Goal: Transaction & Acquisition: Purchase product/service

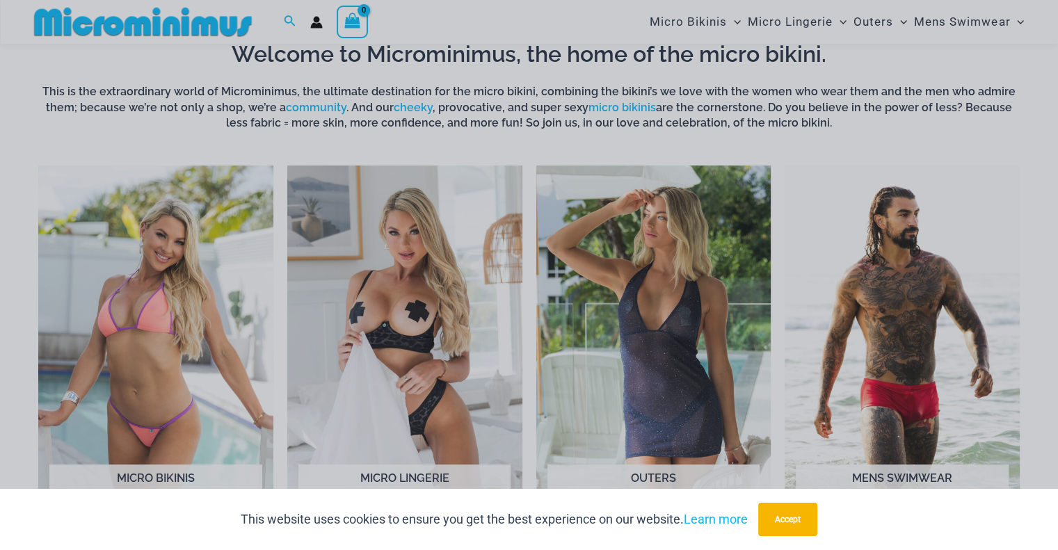
scroll to position [545, 0]
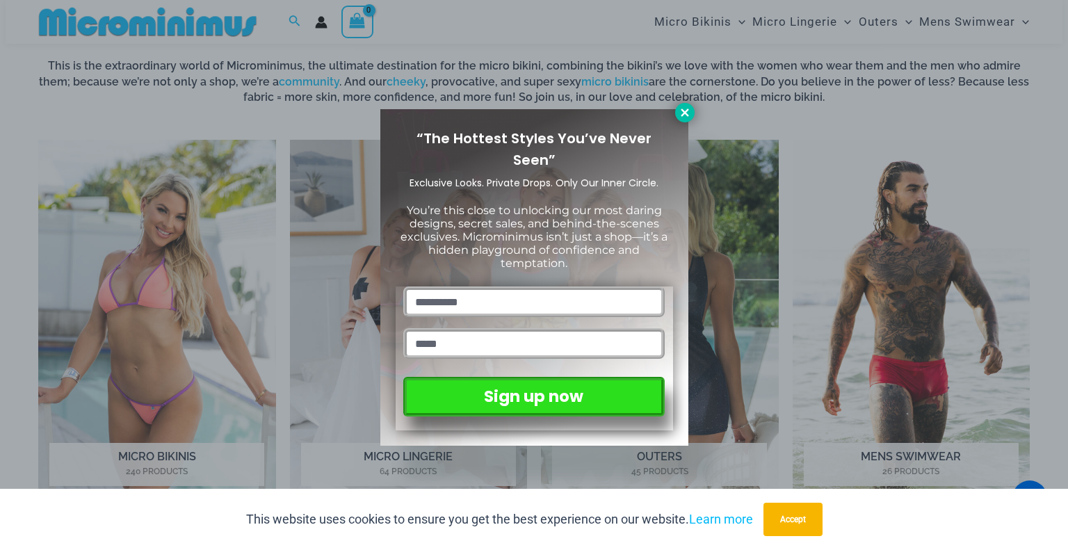
click at [677, 111] on button at bounding box center [684, 112] width 19 height 19
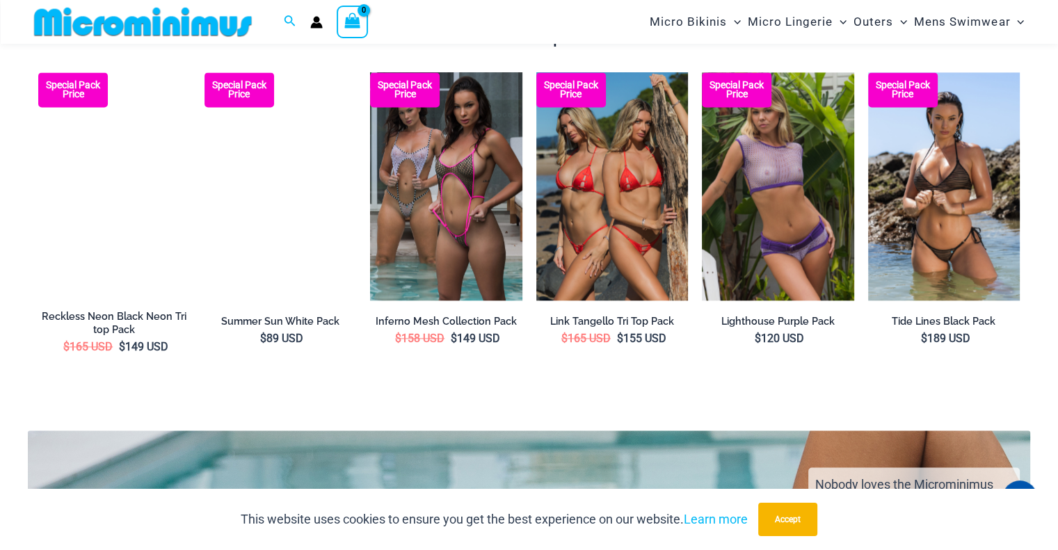
scroll to position [1936, 0]
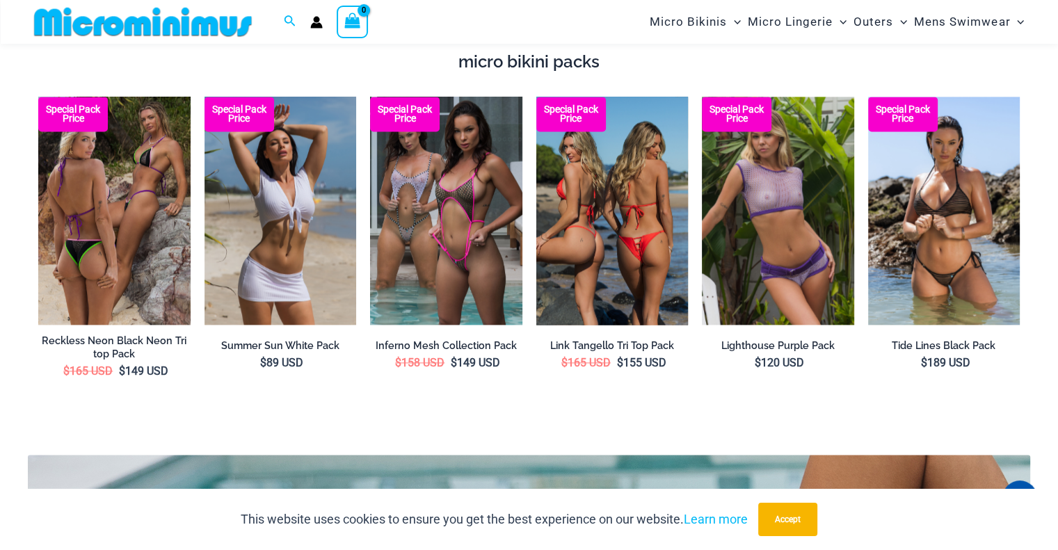
click at [620, 253] on img at bounding box center [612, 211] width 152 height 228
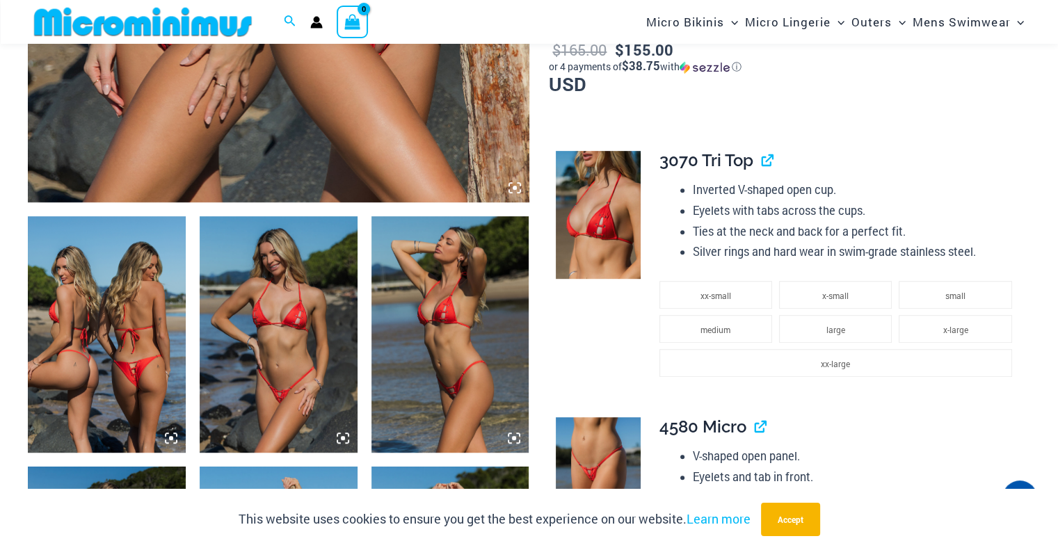
scroll to position [684, 0]
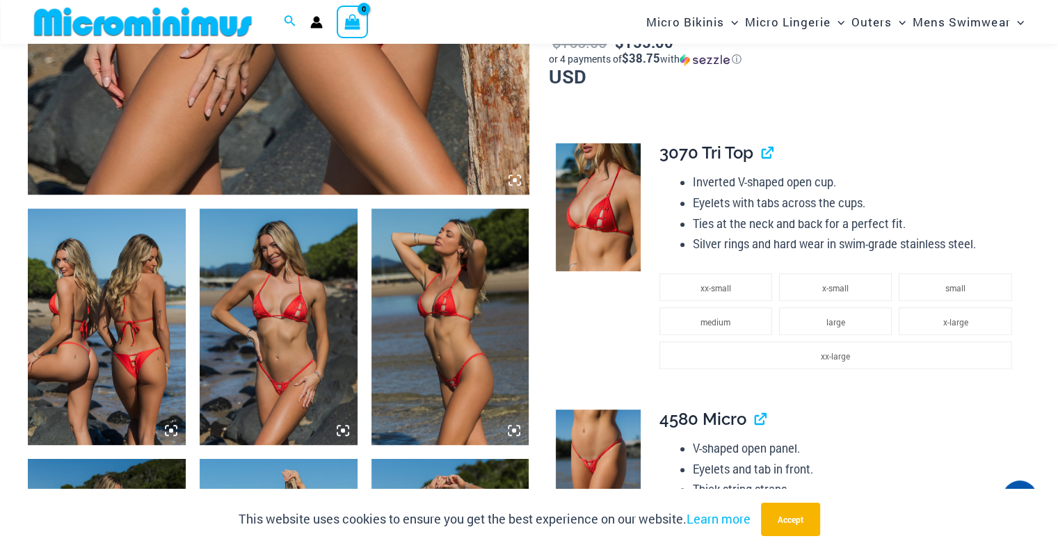
click at [293, 350] on img at bounding box center [279, 327] width 158 height 236
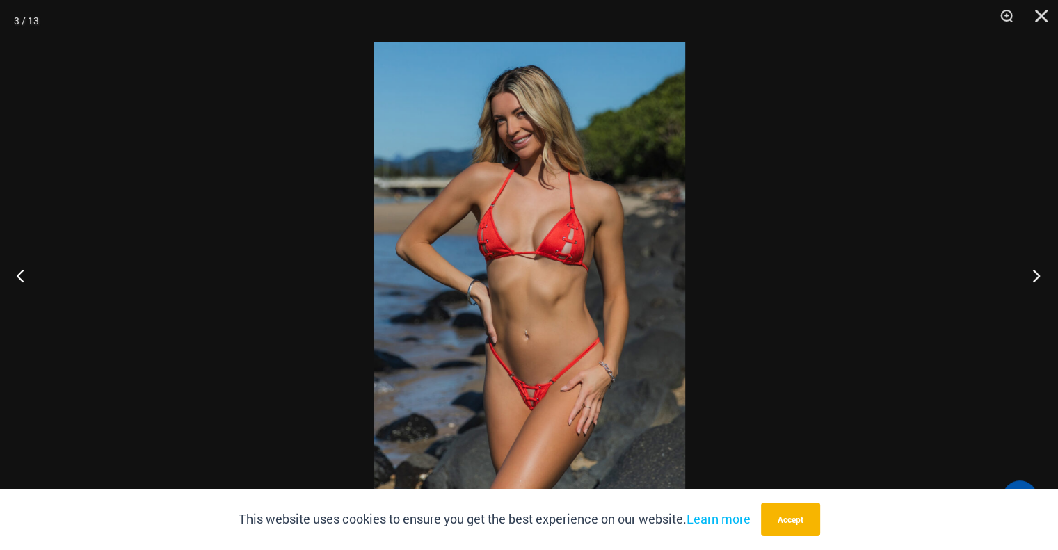
click at [1027, 273] on button "Next" at bounding box center [1032, 276] width 52 height 70
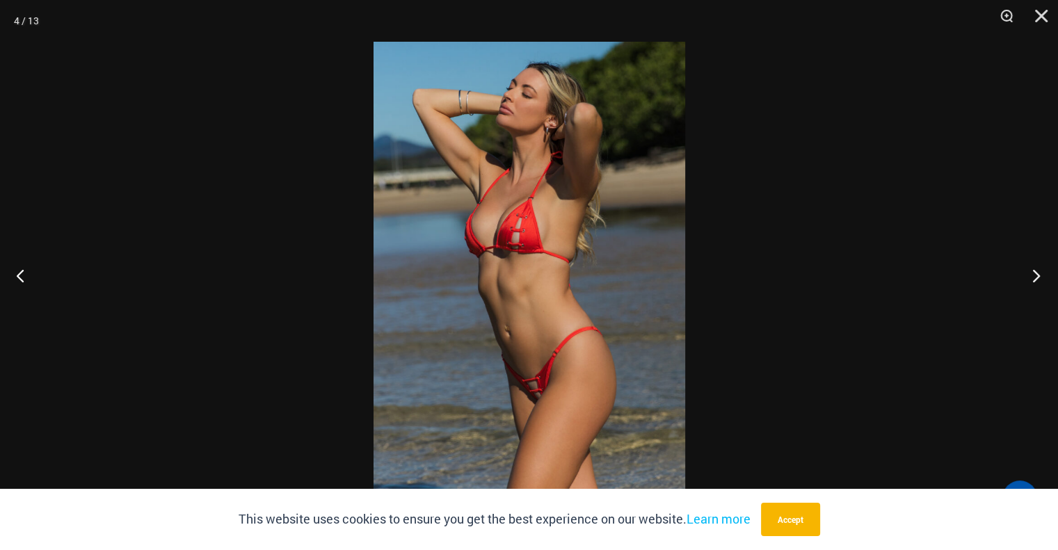
click at [1024, 273] on button "Next" at bounding box center [1032, 276] width 52 height 70
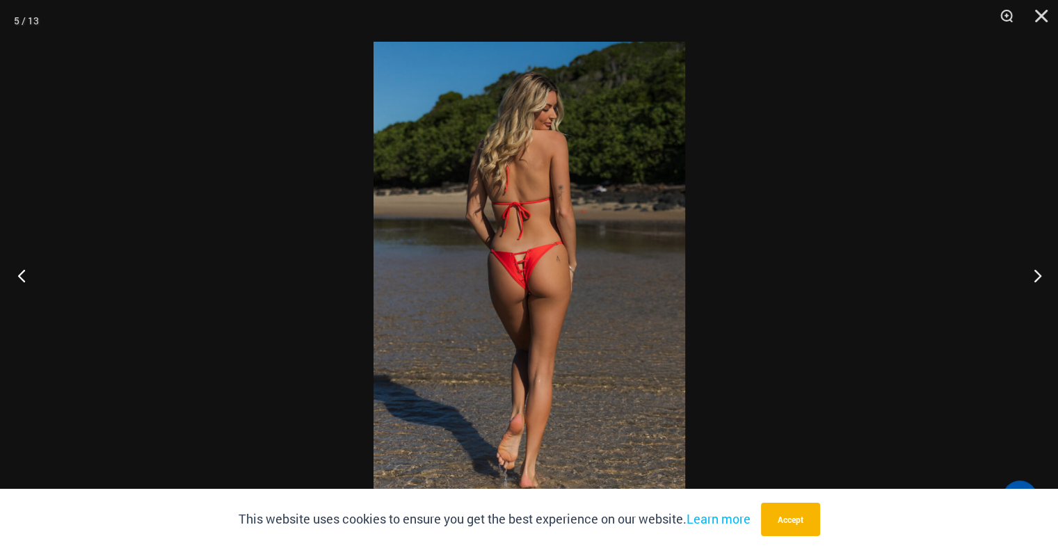
click at [29, 272] on button "Previous" at bounding box center [26, 276] width 52 height 70
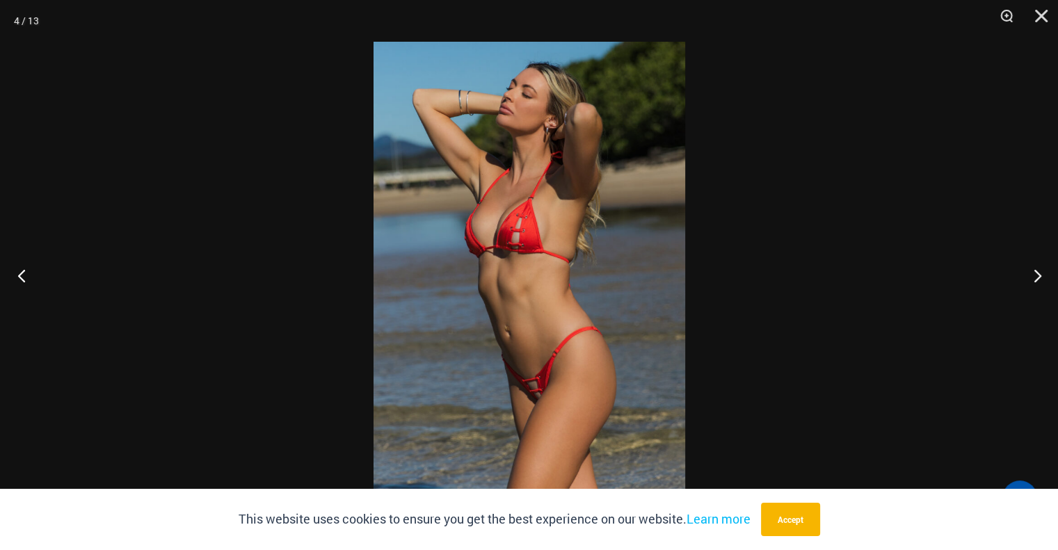
click at [29, 272] on button "Previous" at bounding box center [26, 276] width 52 height 70
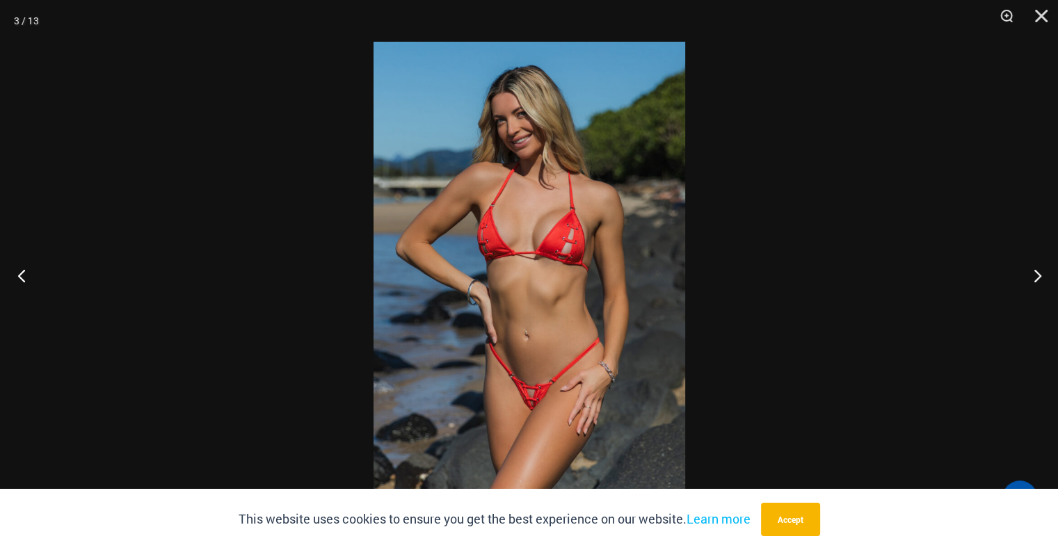
click at [29, 272] on button "Previous" at bounding box center [26, 276] width 52 height 70
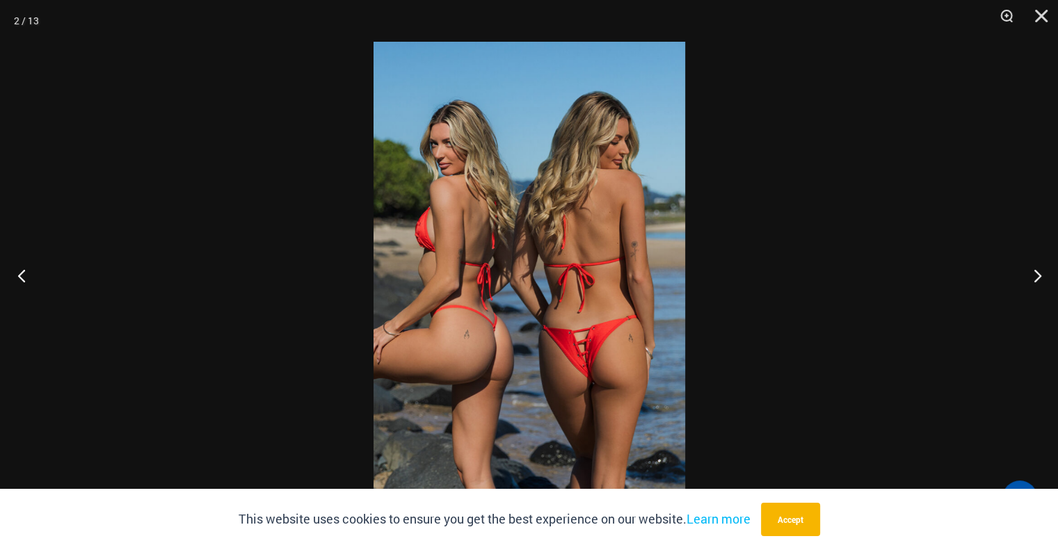
click at [26, 271] on button "Previous" at bounding box center [26, 276] width 52 height 70
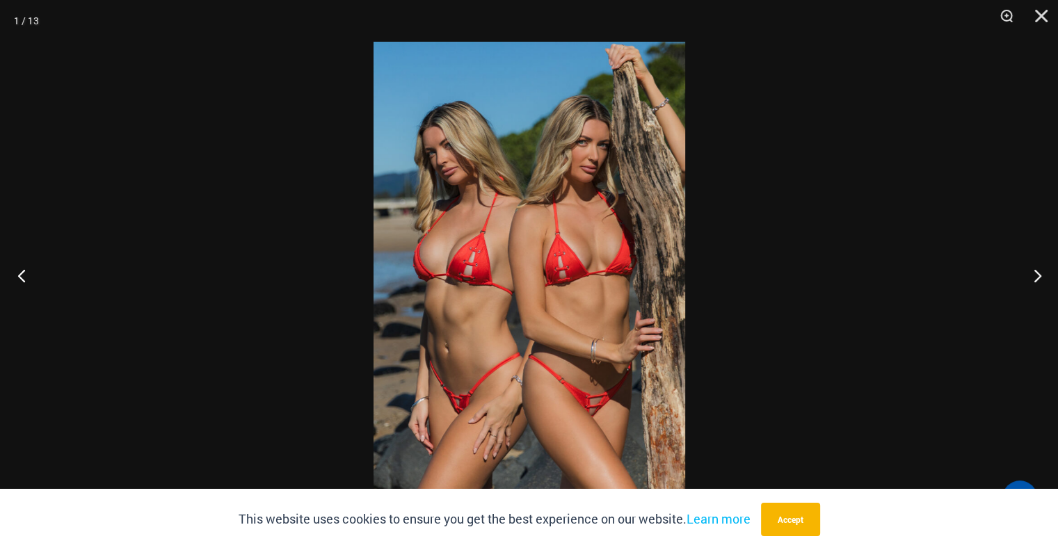
click at [26, 271] on button "Previous" at bounding box center [26, 276] width 52 height 70
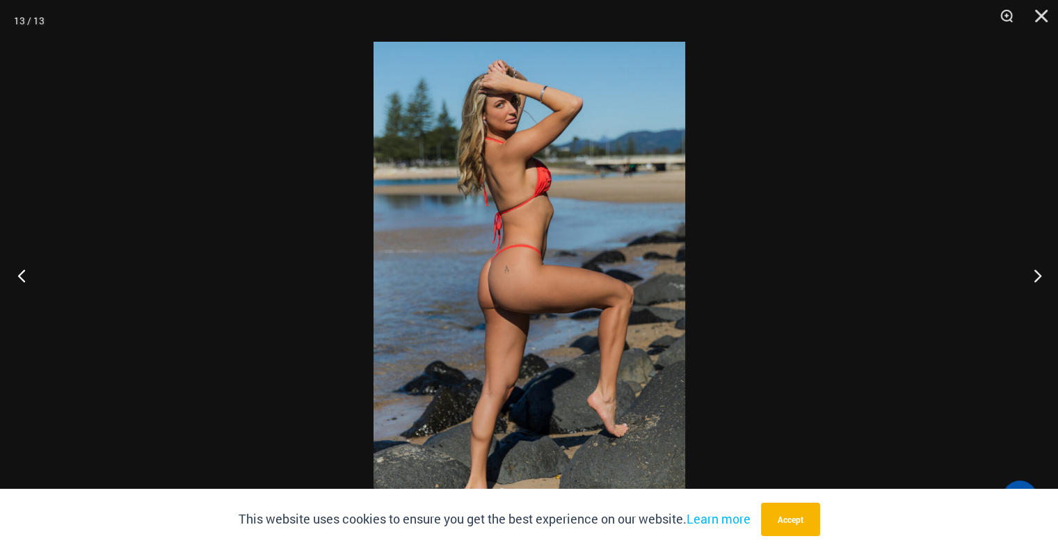
click at [26, 271] on button "Previous" at bounding box center [26, 276] width 52 height 70
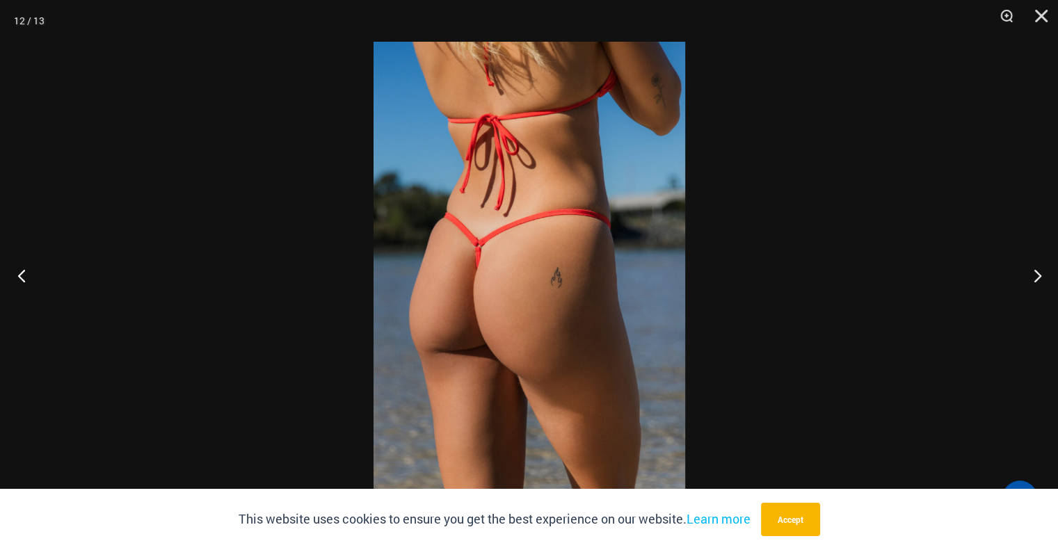
click at [18, 275] on button "Previous" at bounding box center [26, 276] width 52 height 70
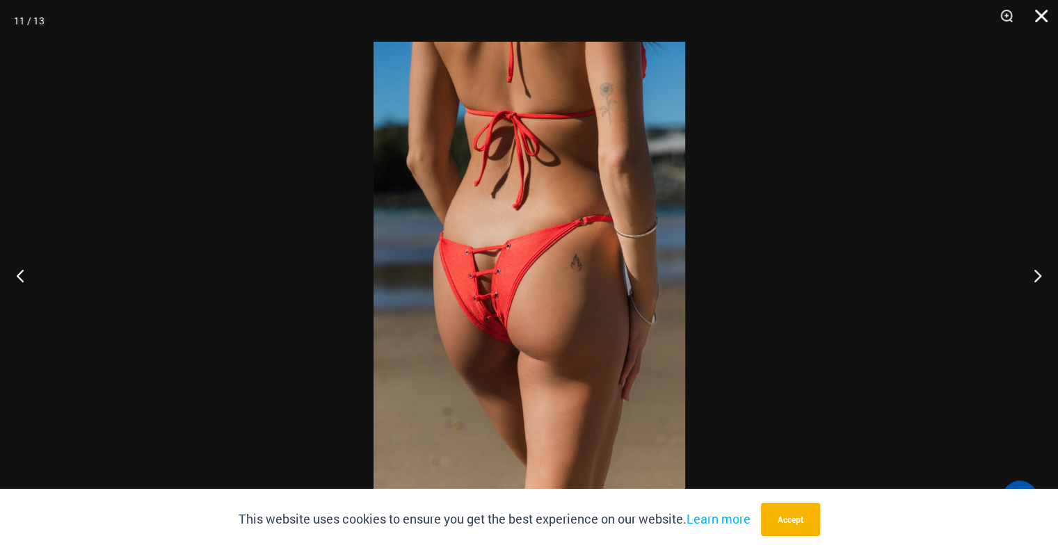
click at [1038, 20] on button "Close" at bounding box center [1036, 21] width 35 height 42
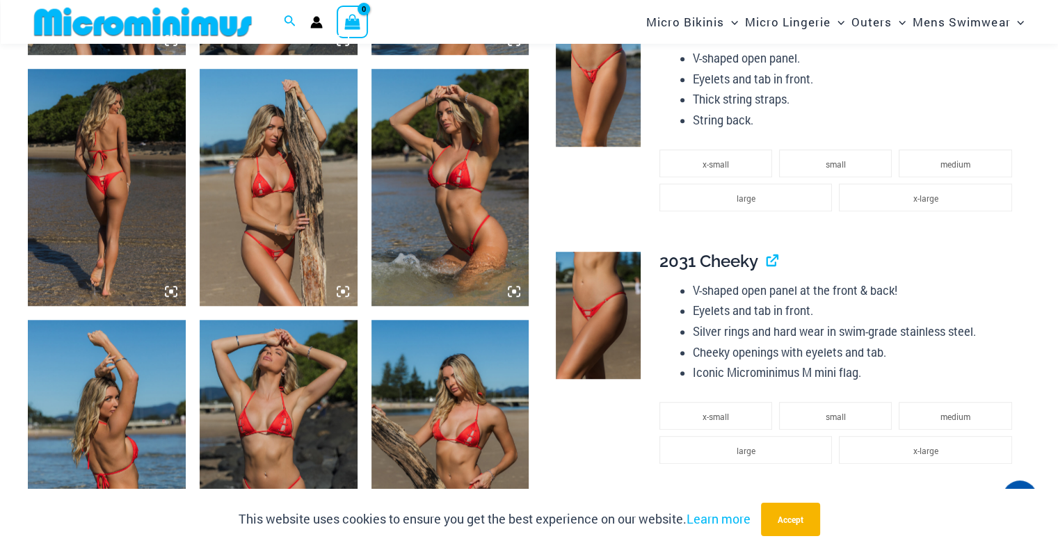
scroll to position [1031, 0]
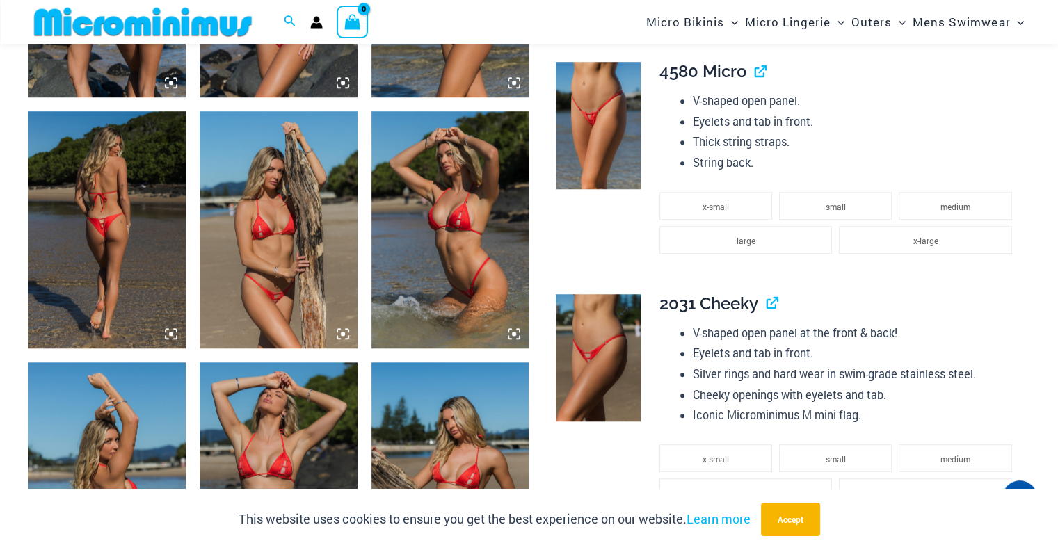
click at [611, 332] on img at bounding box center [598, 357] width 85 height 127
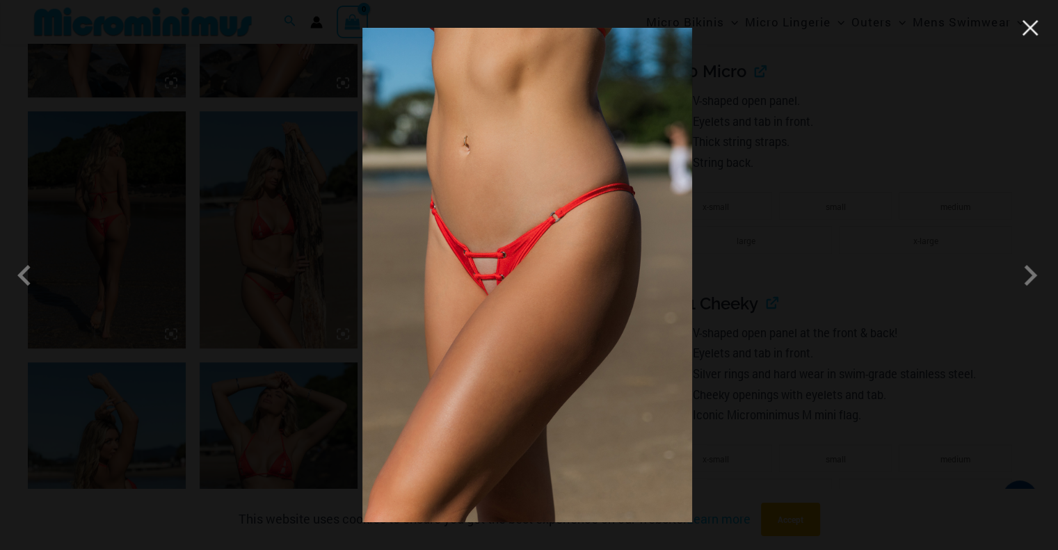
click at [1024, 33] on button "Close" at bounding box center [1030, 27] width 21 height 21
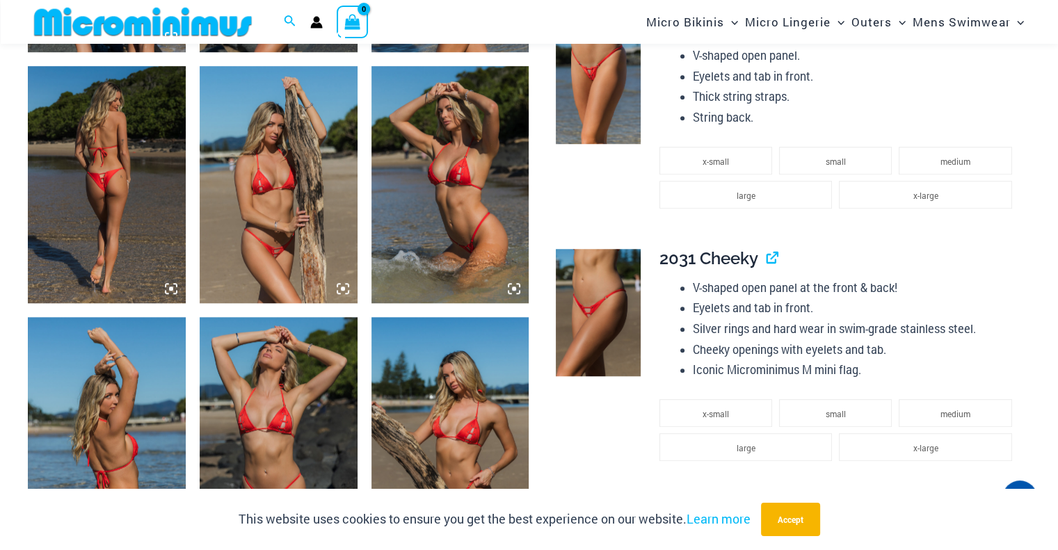
scroll to position [1101, 0]
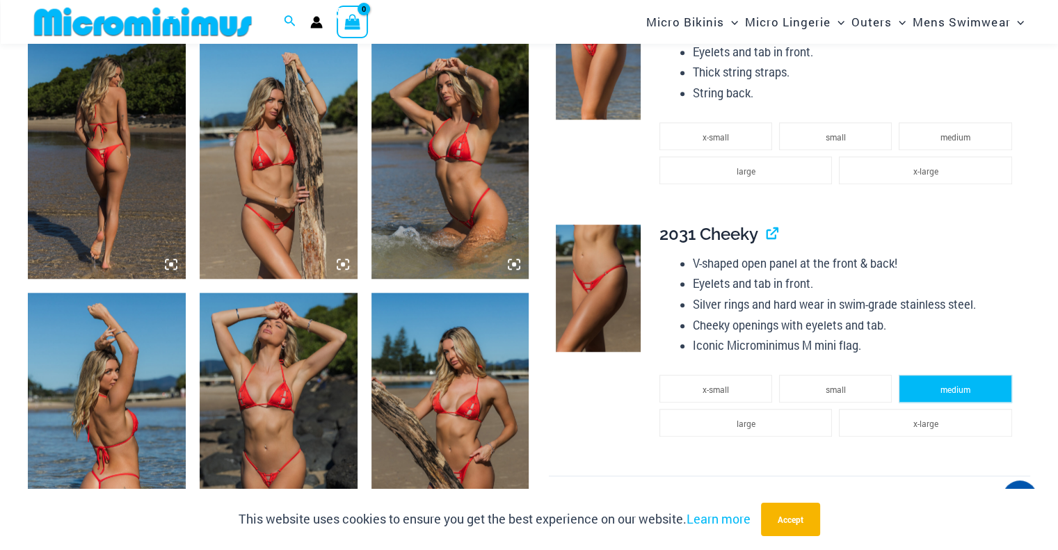
click at [933, 383] on li "medium" at bounding box center [955, 389] width 113 height 28
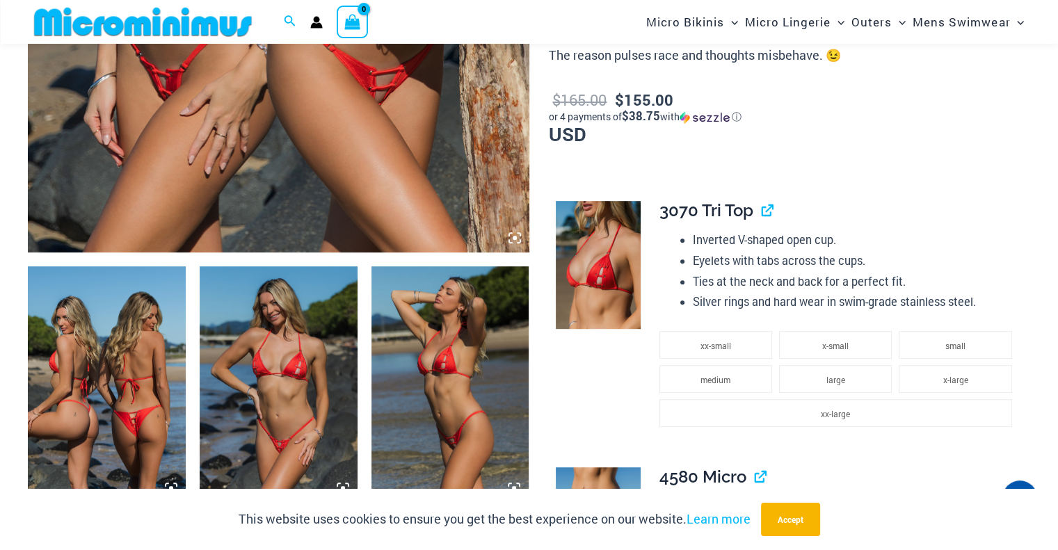
scroll to position [614, 0]
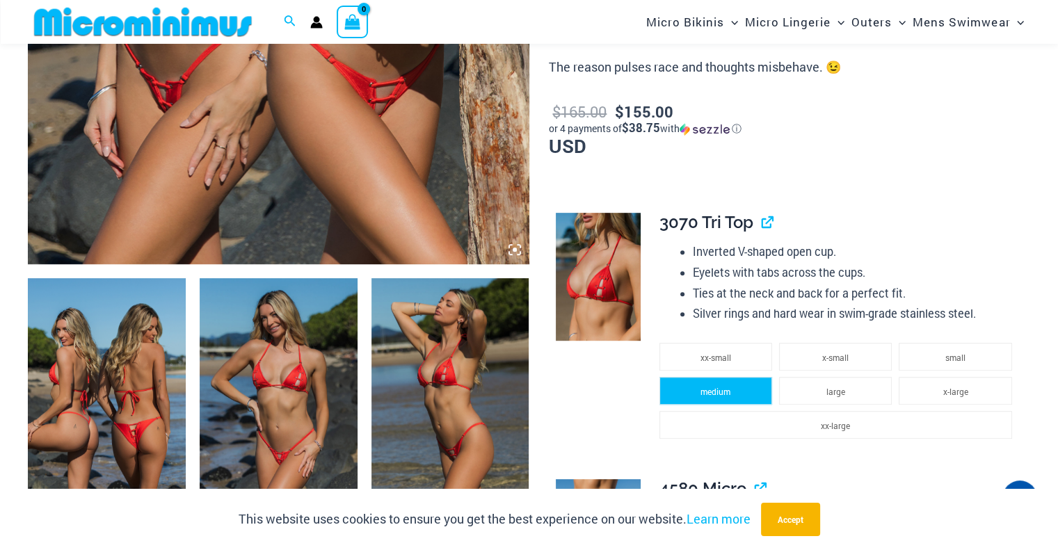
click at [693, 391] on li "medium" at bounding box center [715, 391] width 113 height 28
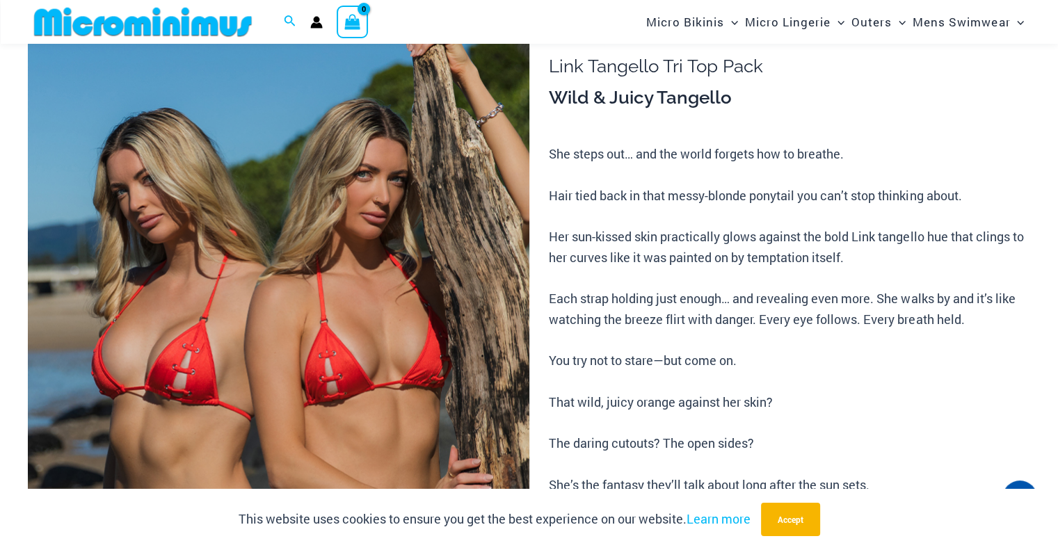
scroll to position [0, 0]
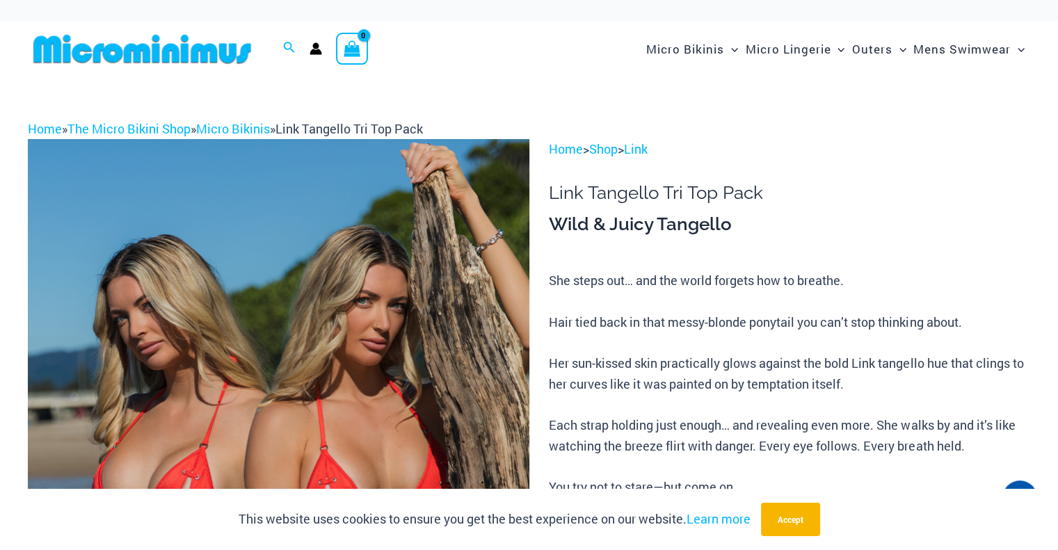
click at [314, 47] on circle "Account icon link" at bounding box center [316, 46] width 6 height 6
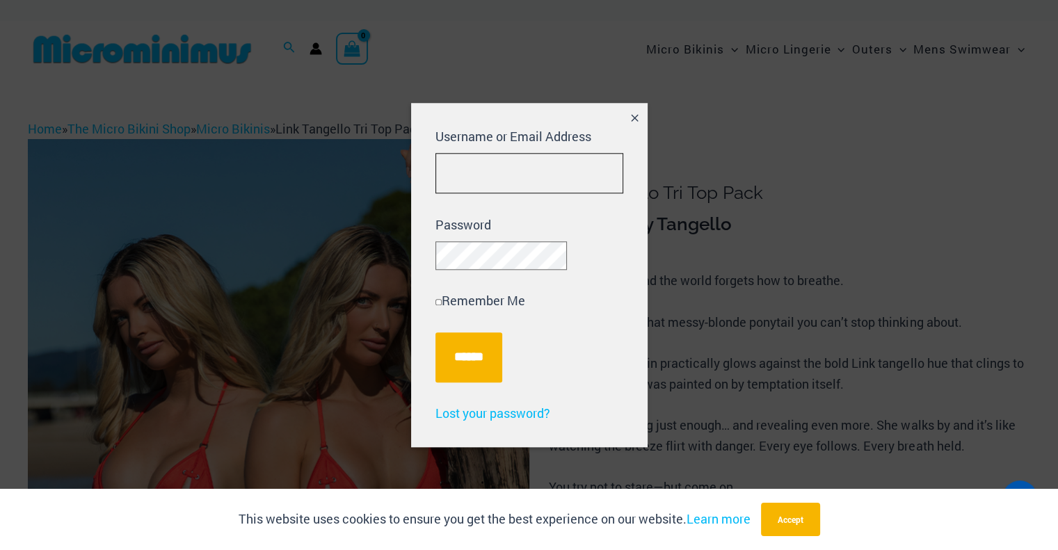
click at [463, 161] on input "Username or Email Address" at bounding box center [529, 173] width 188 height 41
type input "**********"
click at [460, 369] on input "******" at bounding box center [468, 357] width 67 height 50
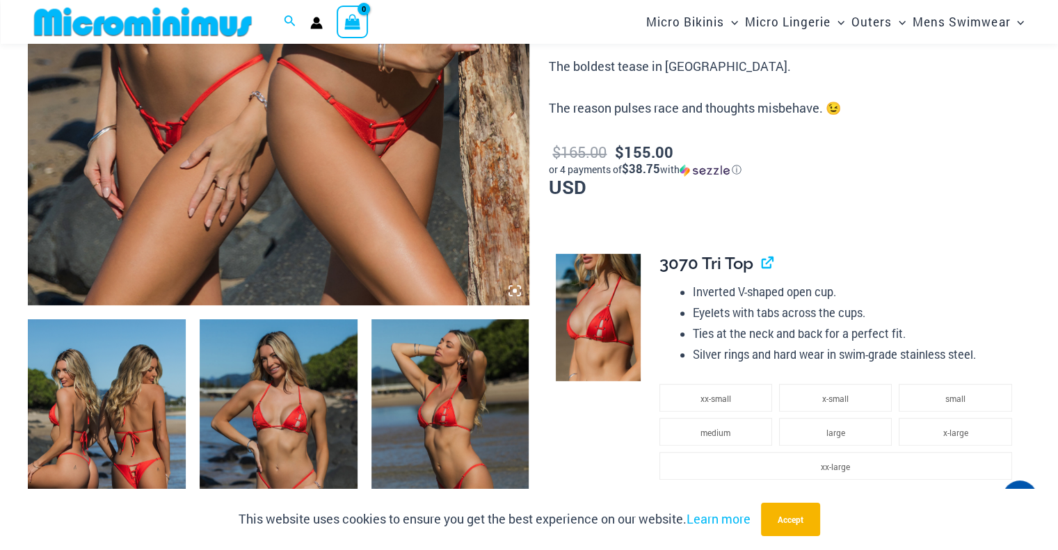
scroll to position [613, 0]
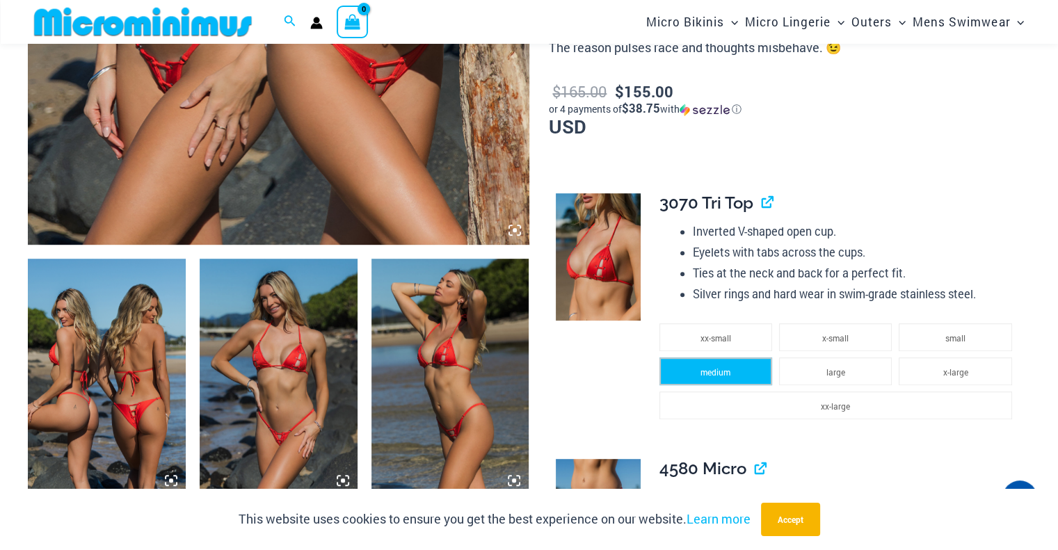
click at [714, 367] on span "medium" at bounding box center [715, 372] width 30 height 11
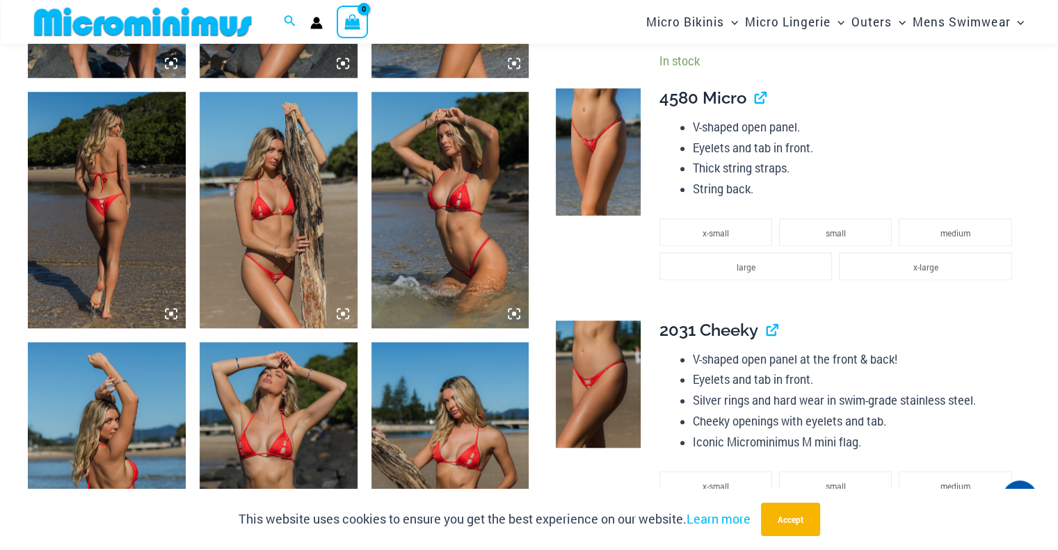
scroll to position [1100, 0]
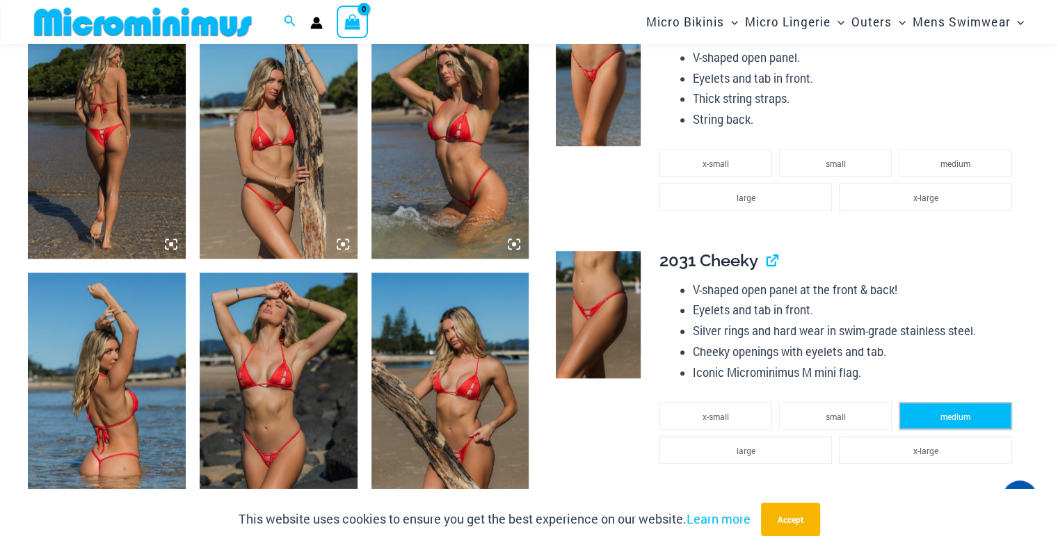
click at [936, 418] on li "medium" at bounding box center [955, 416] width 113 height 28
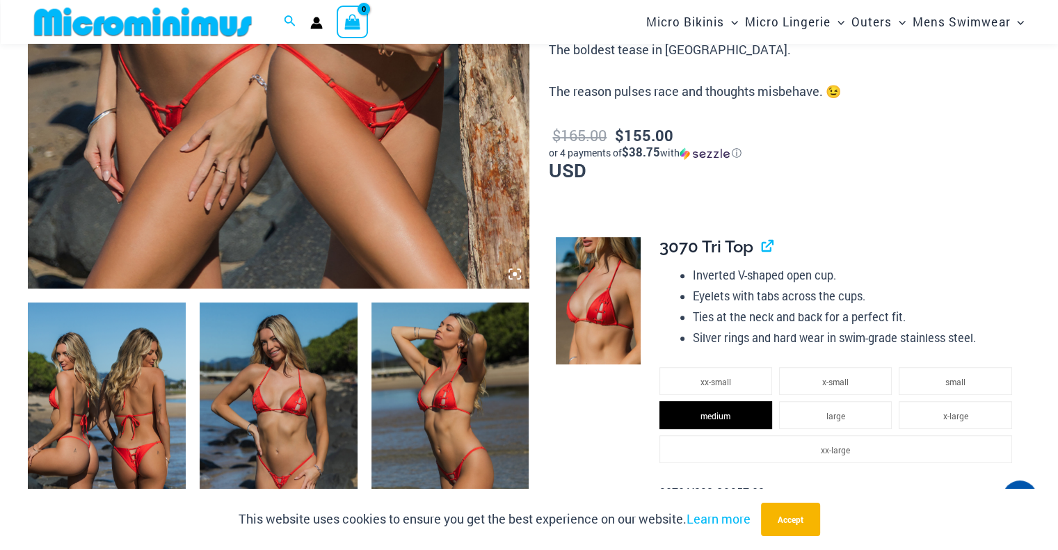
scroll to position [548, 0]
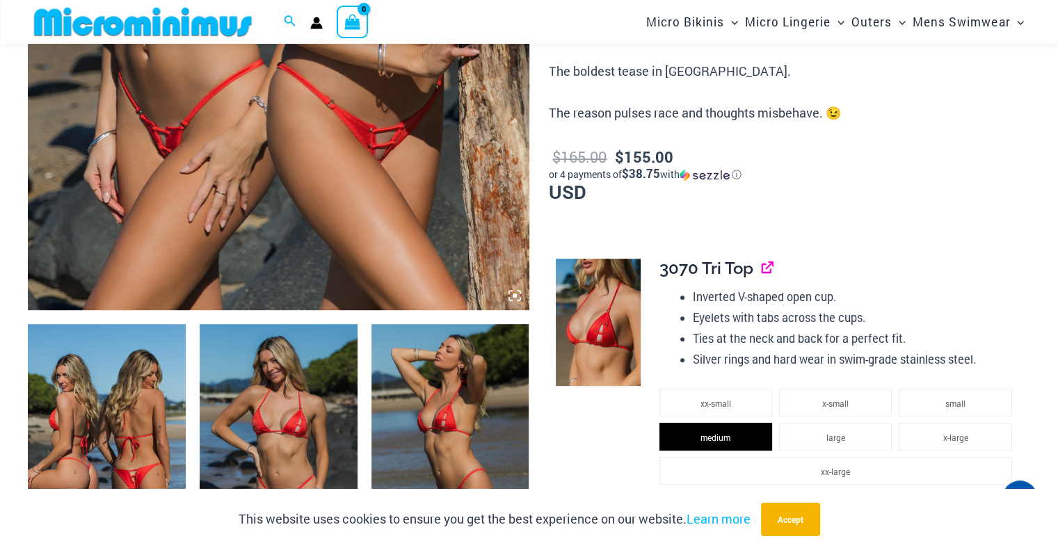
click at [762, 264] on link "View product" at bounding box center [762, 268] width 0 height 20
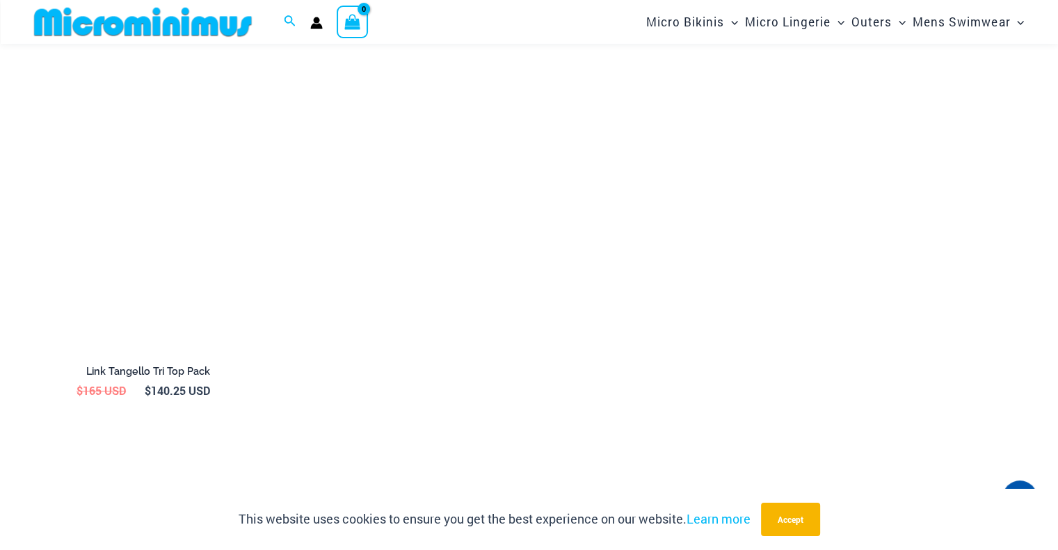
scroll to position [4855, 0]
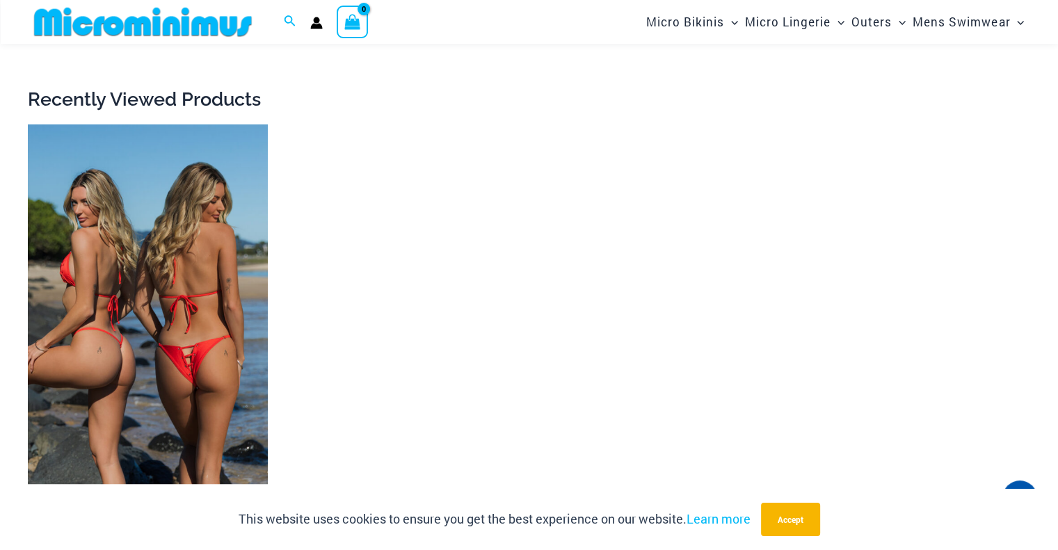
click at [161, 272] on img at bounding box center [148, 304] width 240 height 360
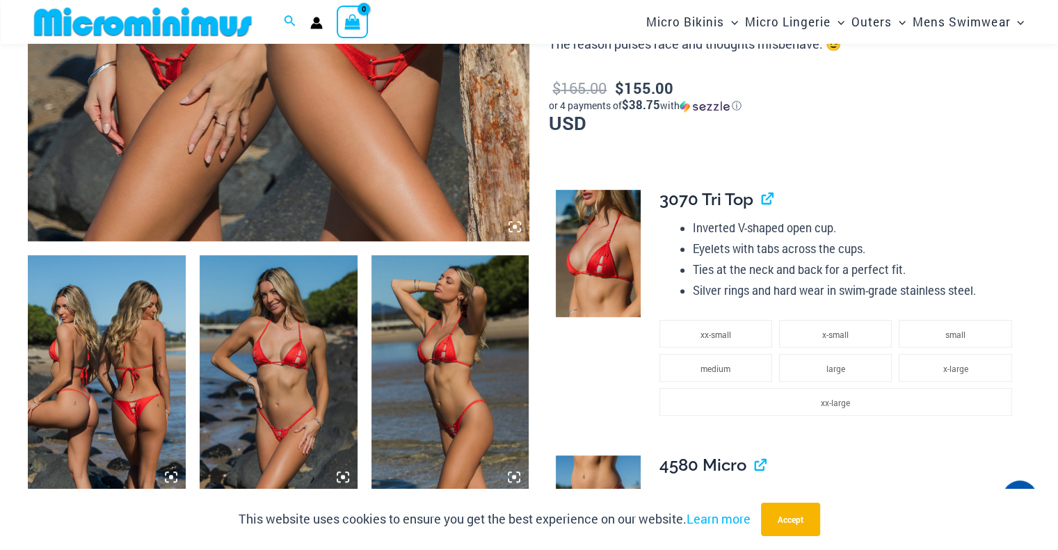
scroll to position [662, 0]
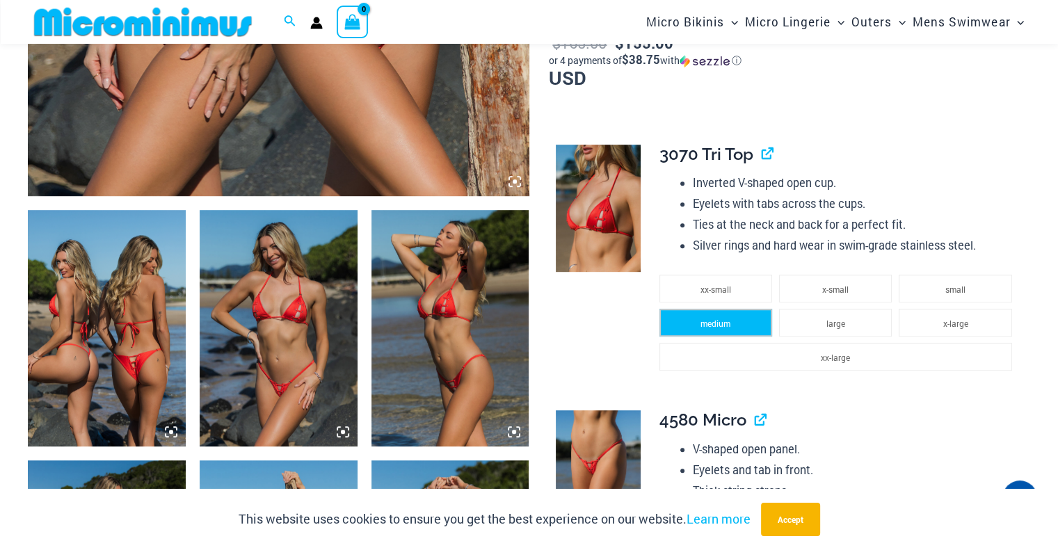
click at [699, 314] on li "medium" at bounding box center [715, 323] width 113 height 28
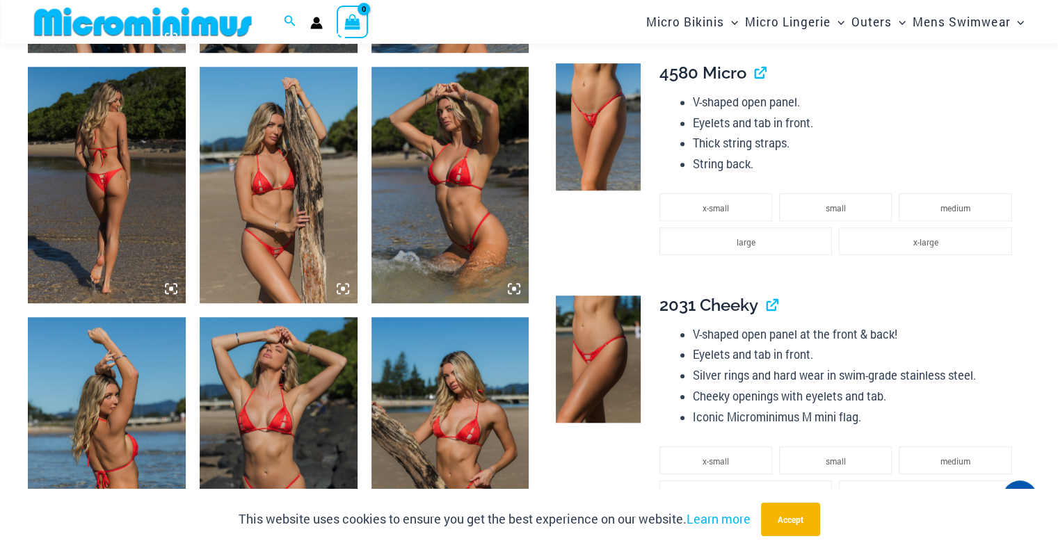
scroll to position [1079, 0]
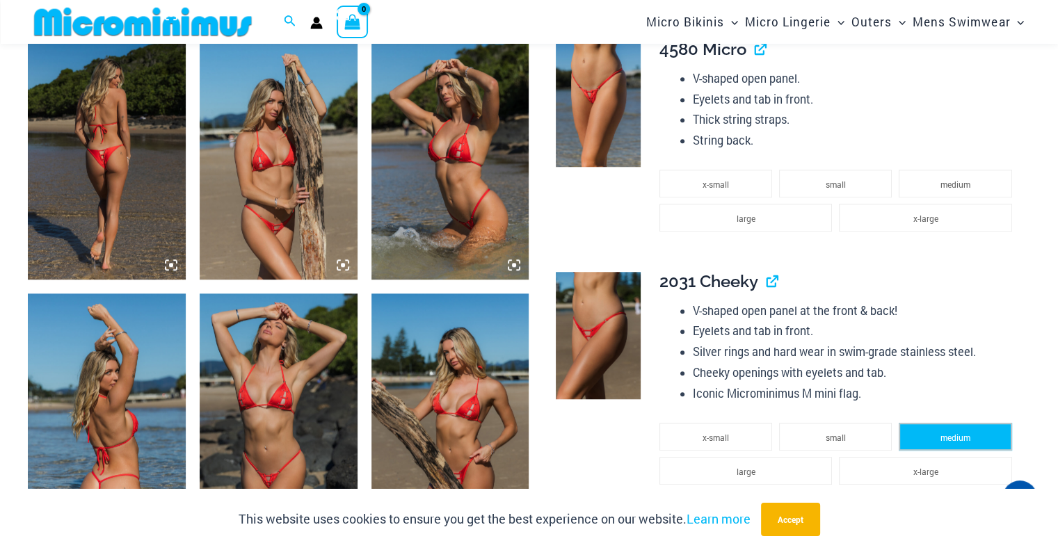
click at [928, 433] on li "medium" at bounding box center [955, 437] width 113 height 28
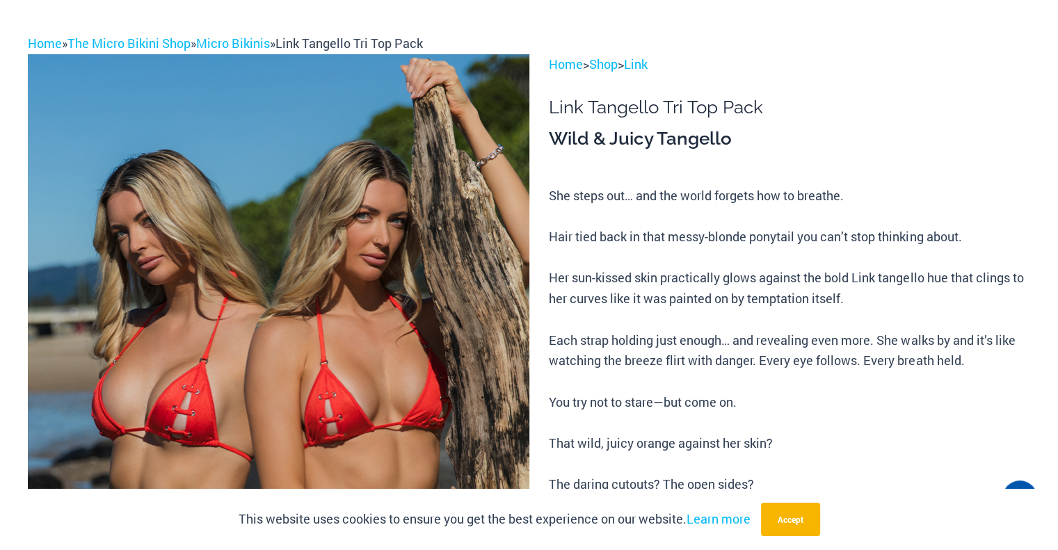
scroll to position [0, 0]
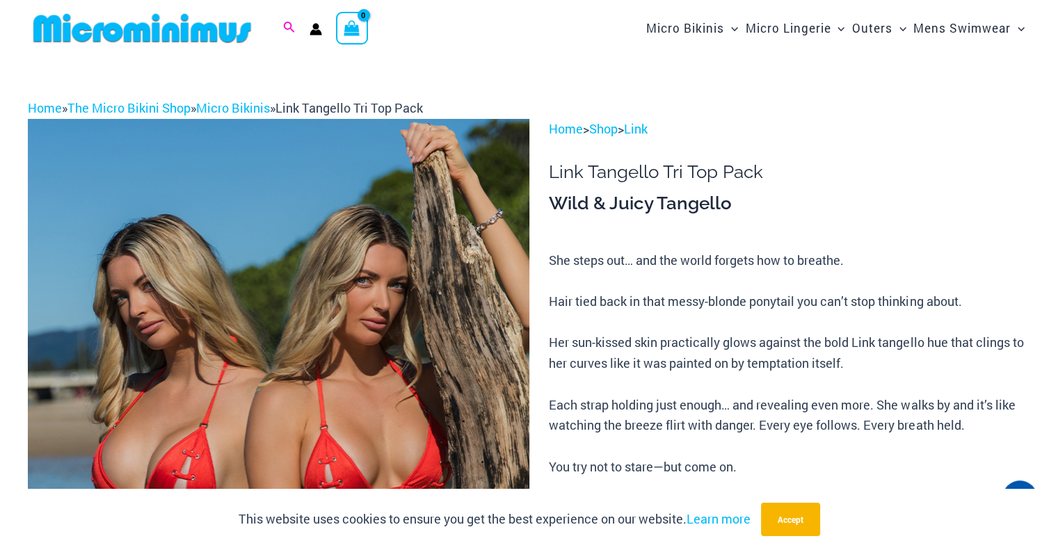
click at [288, 28] on icon "Search icon link" at bounding box center [288, 28] width 11 height 13
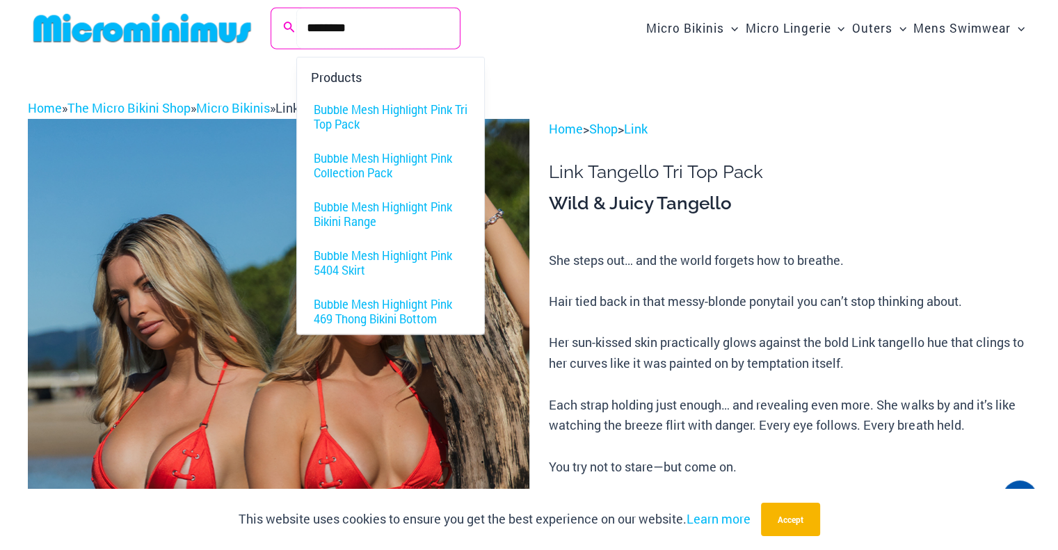
type input "********"
click button "Search" at bounding box center [0, 0] width 0 height 0
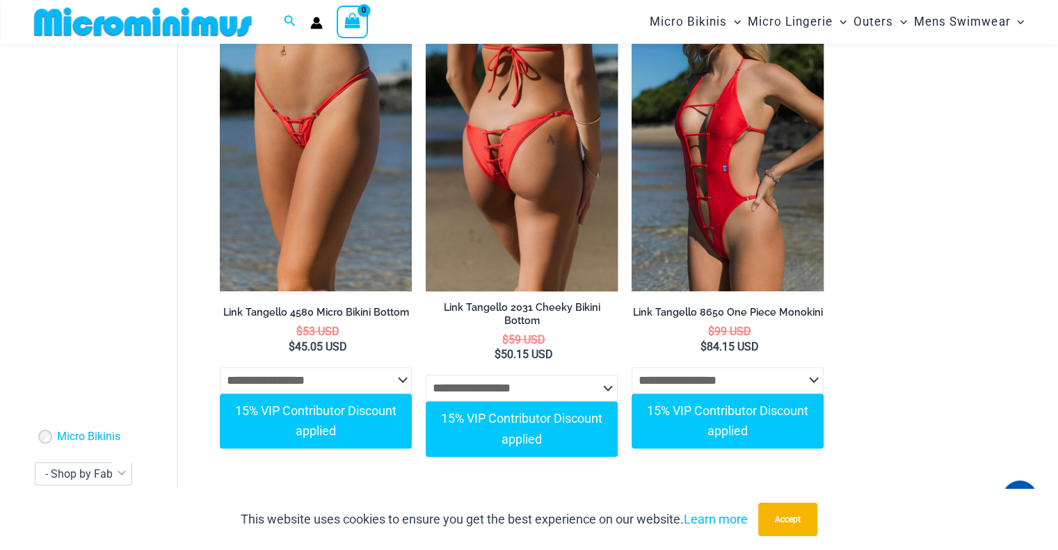
scroll to position [683, 0]
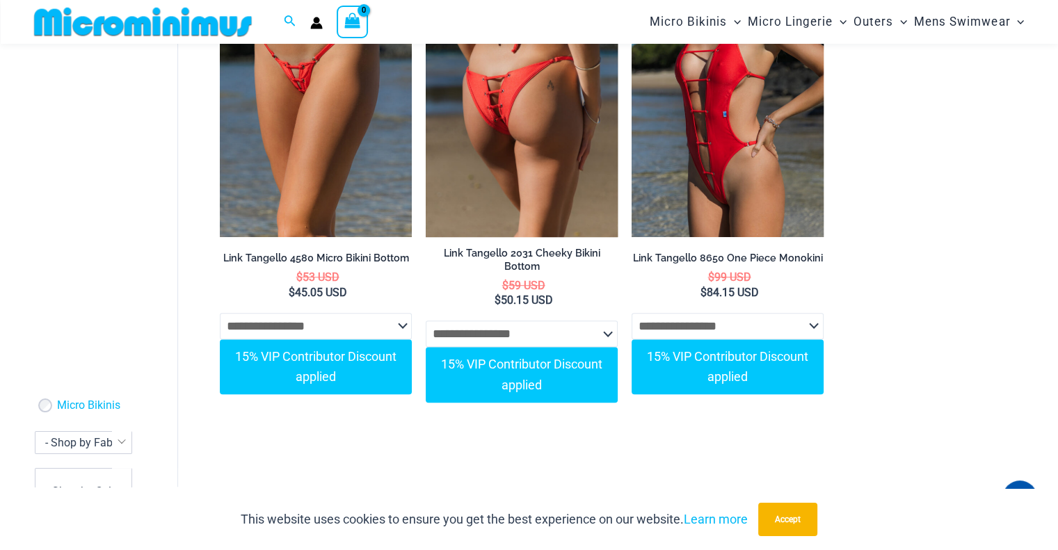
click at [608, 328] on select "**********" at bounding box center [522, 334] width 192 height 26
click at [426, 321] on select "**********" at bounding box center [522, 334] width 192 height 26
select select "******"
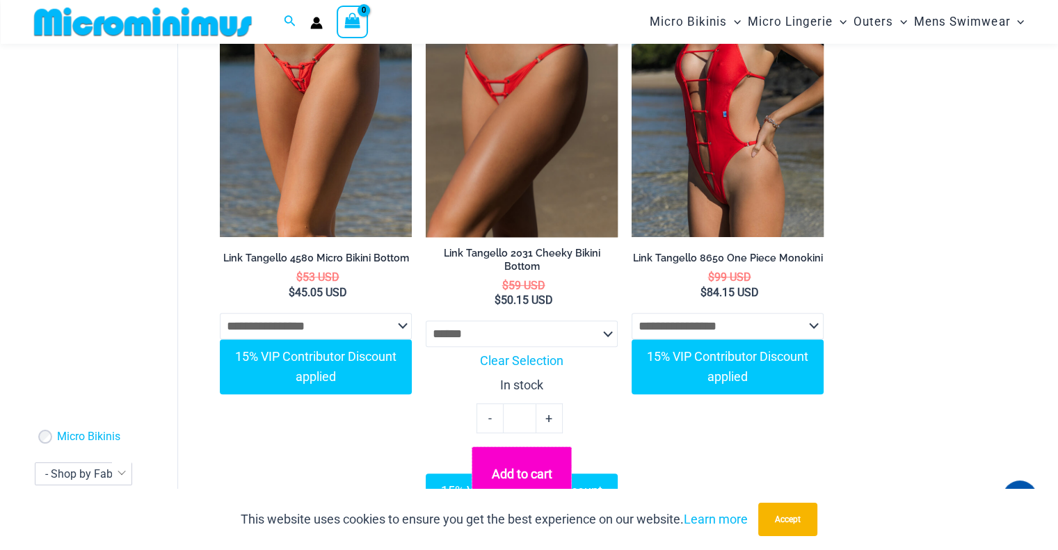
click at [526, 461] on button "Add to cart" at bounding box center [522, 474] width 100 height 56
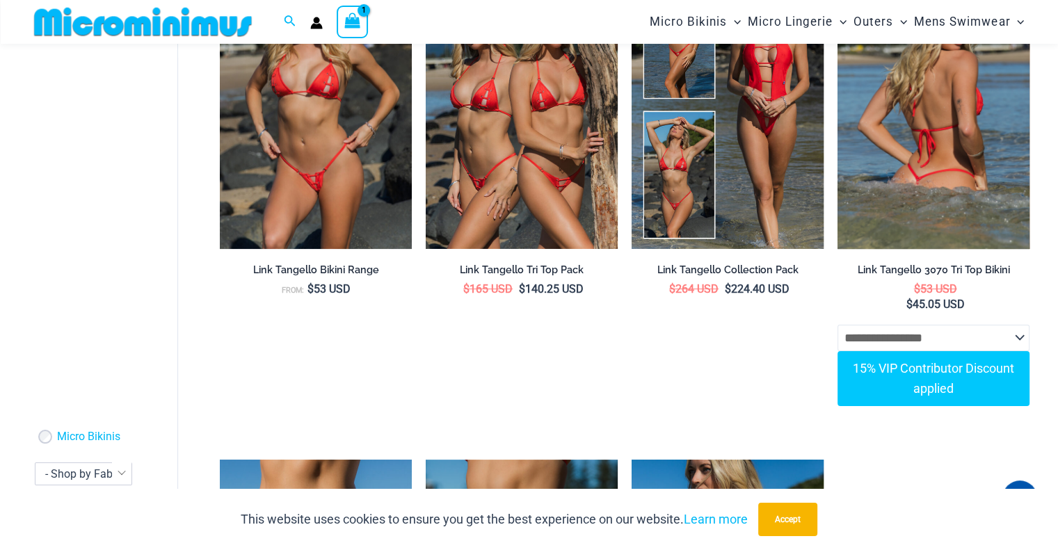
scroll to position [196, 0]
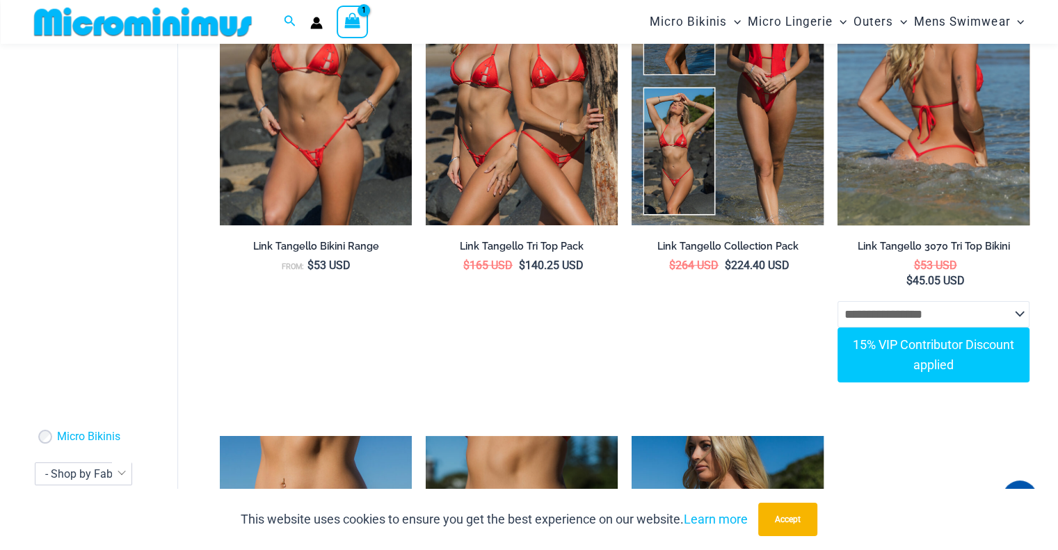
click at [963, 317] on select "**********" at bounding box center [933, 314] width 192 height 26
click at [837, 301] on select "**********" at bounding box center [933, 314] width 192 height 26
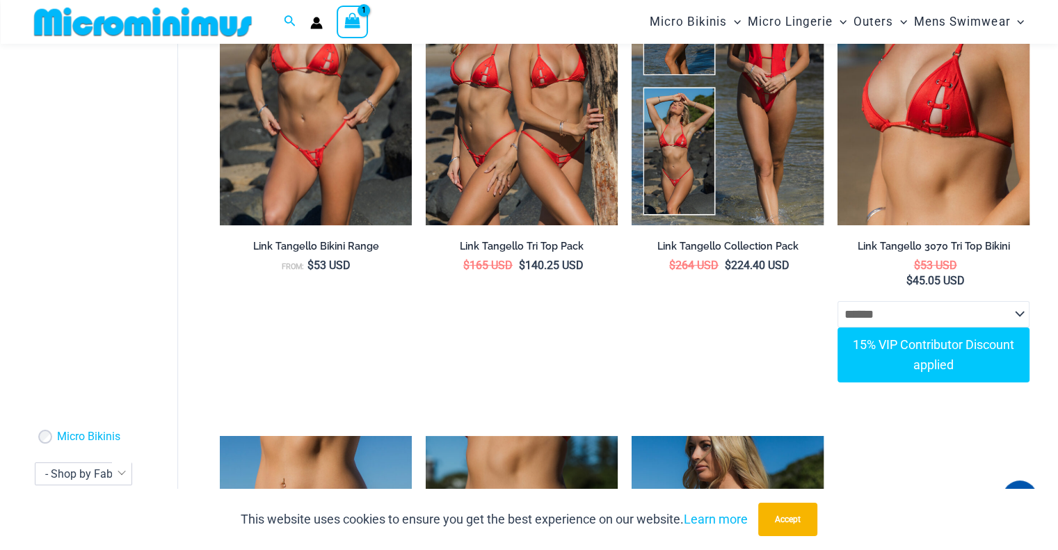
select select "******"
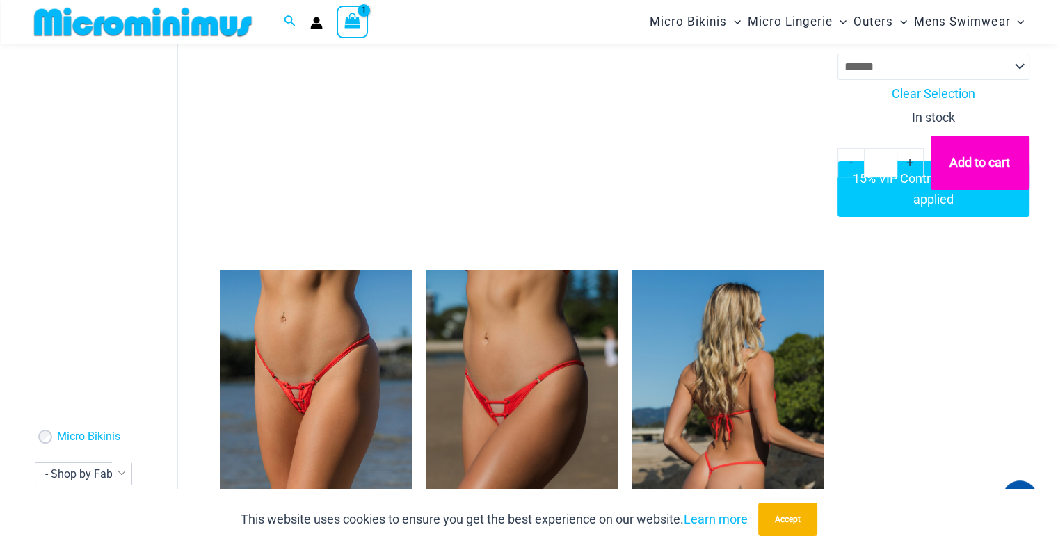
scroll to position [476, 0]
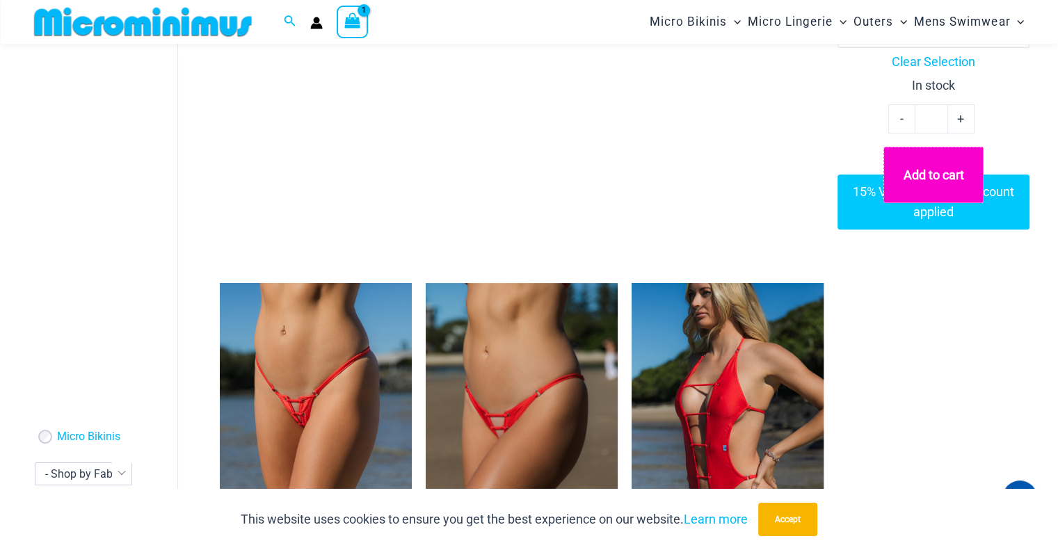
click at [924, 172] on button "Add to cart" at bounding box center [933, 175] width 100 height 56
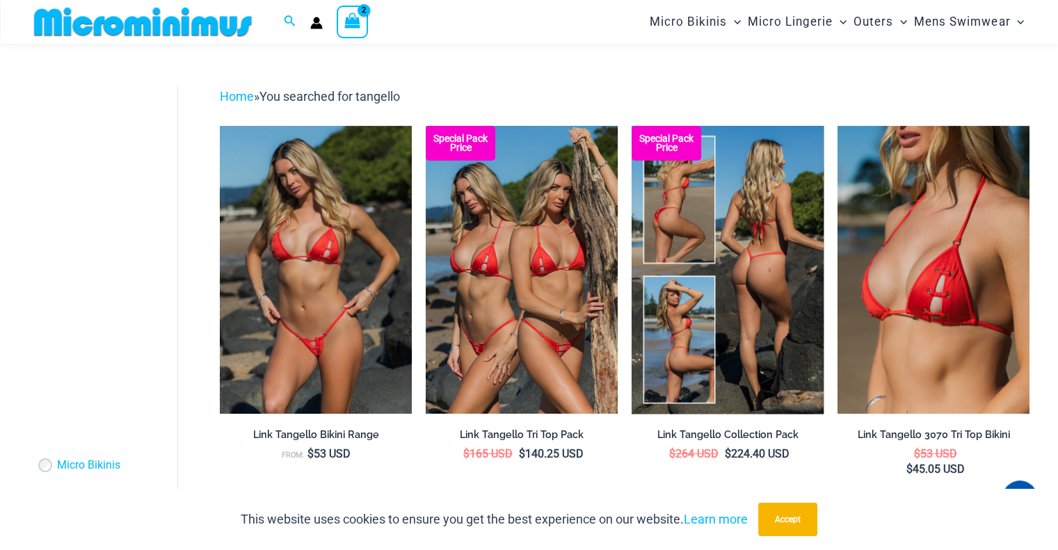
scroll to position [0, 0]
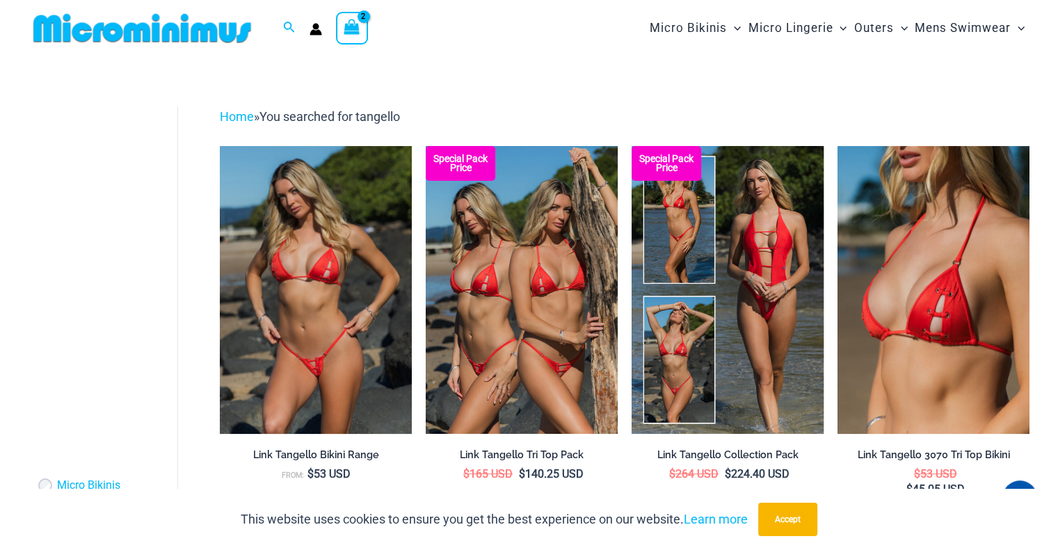
click at [344, 30] on icon "View Shopping Cart, 2 items" at bounding box center [352, 27] width 16 height 16
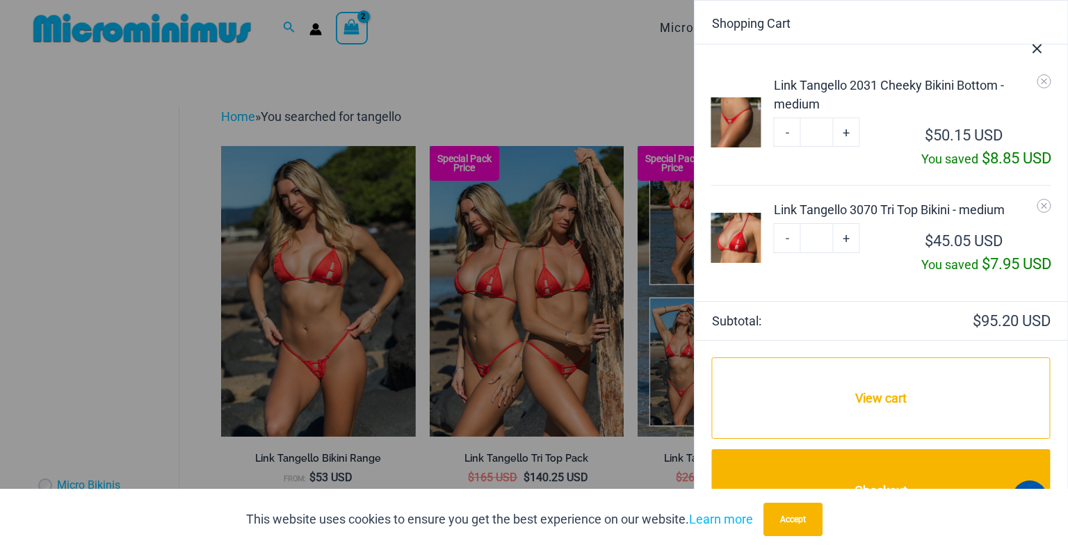
click at [390, 62] on div at bounding box center [534, 275] width 1068 height 550
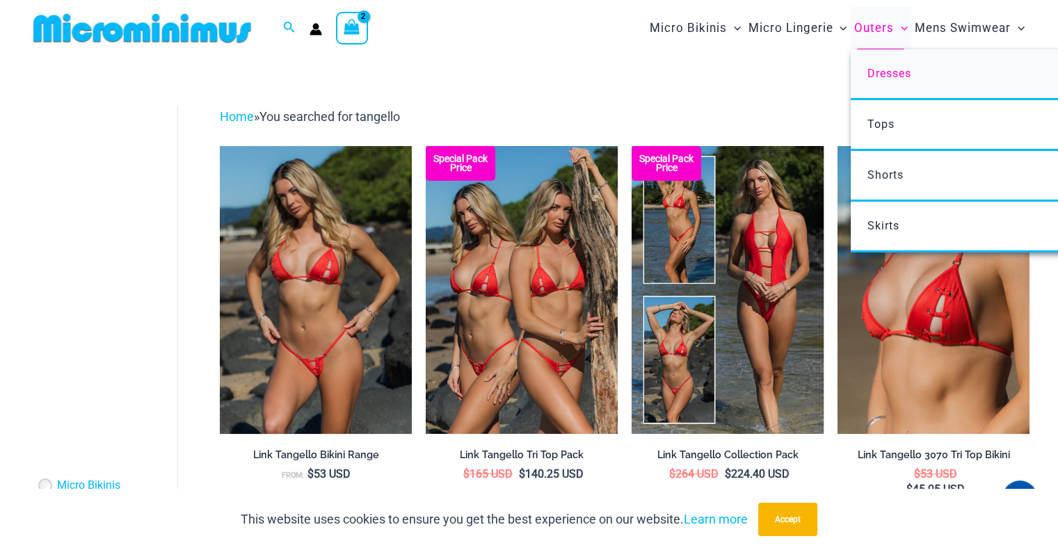
click at [876, 67] on span "Dresses" at bounding box center [889, 73] width 44 height 13
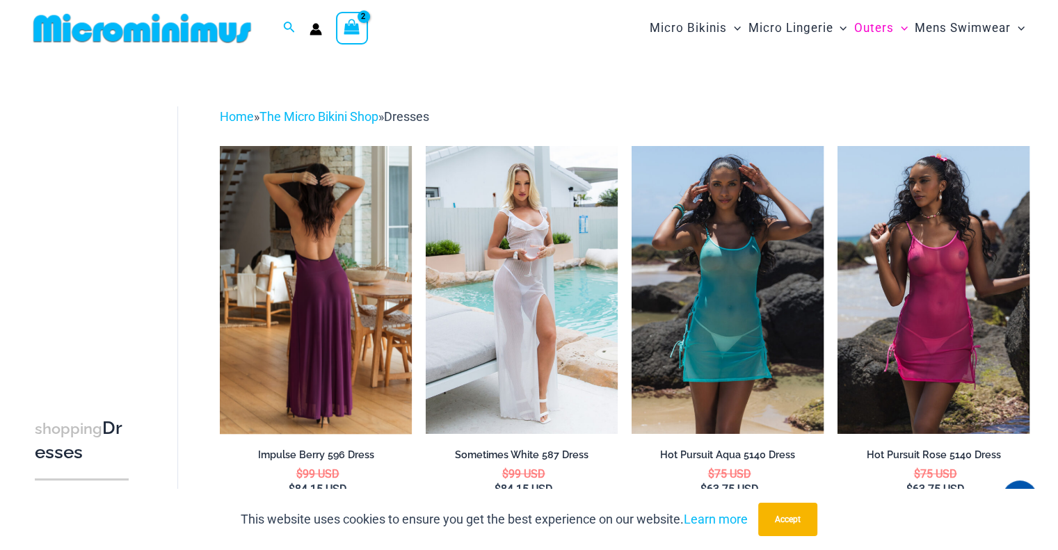
click at [328, 305] on img at bounding box center [316, 290] width 192 height 288
